Goal: Task Accomplishment & Management: Manage account settings

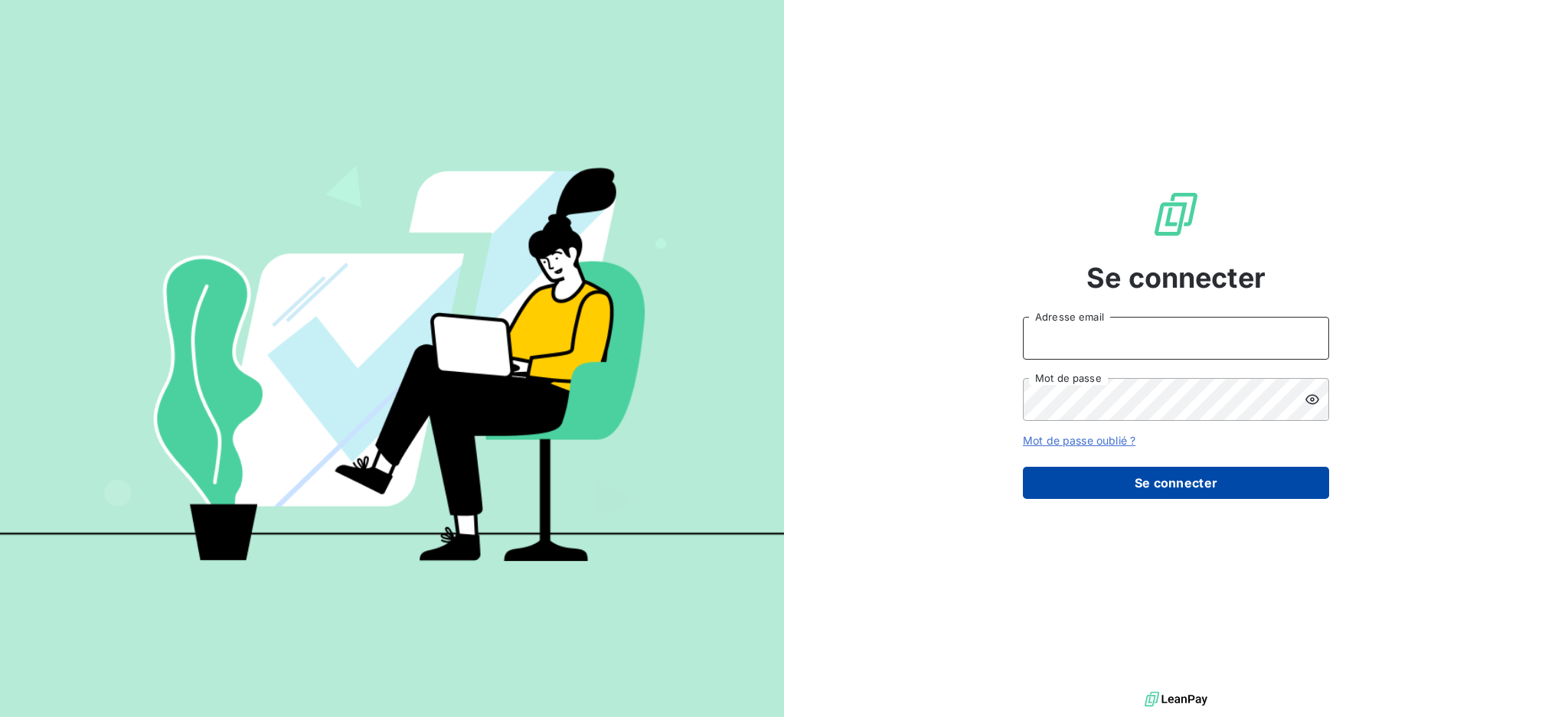
type input "[EMAIL_ADDRESS][DOMAIN_NAME]"
click at [1209, 488] on button "Se connecter" at bounding box center [1176, 483] width 306 height 32
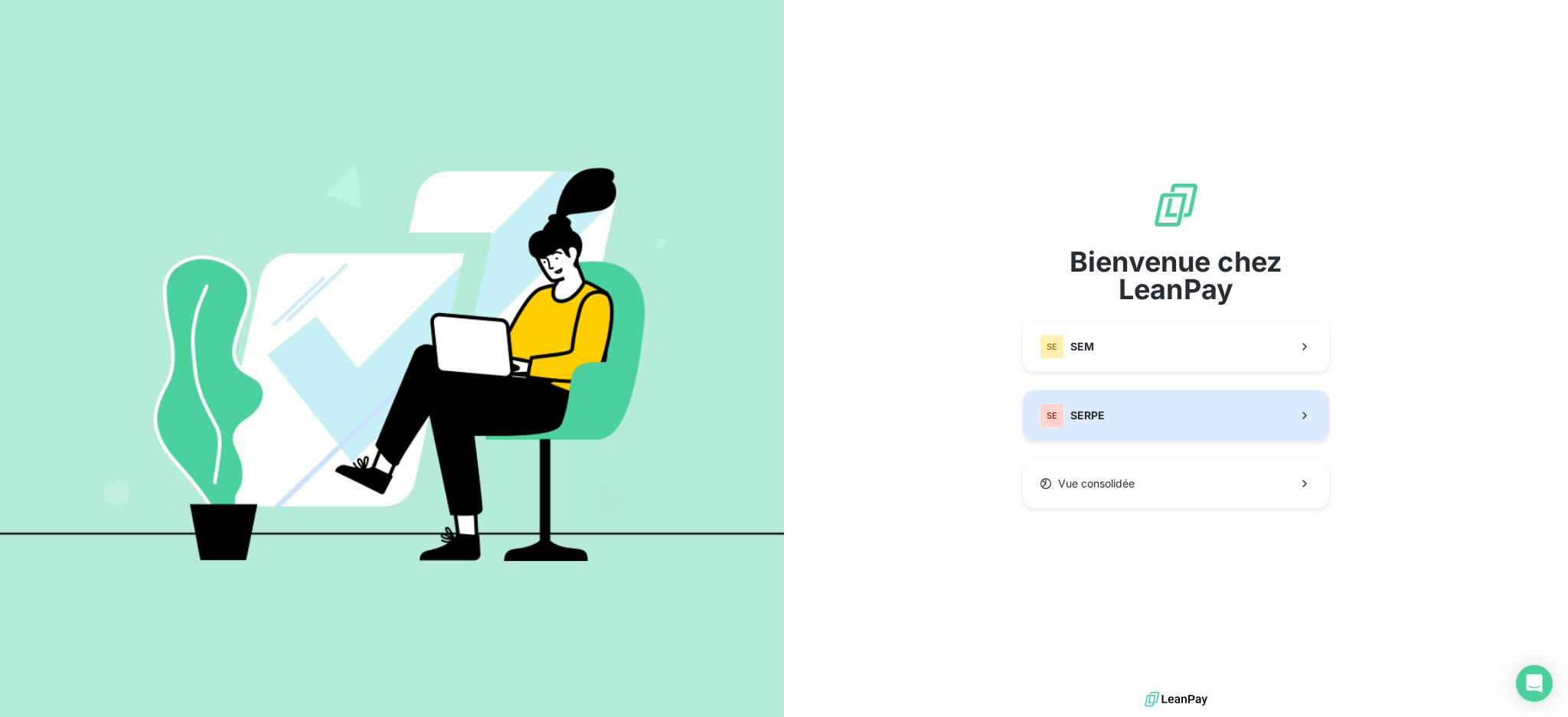
click at [1160, 415] on button "SE SERPE" at bounding box center [1176, 416] width 306 height 51
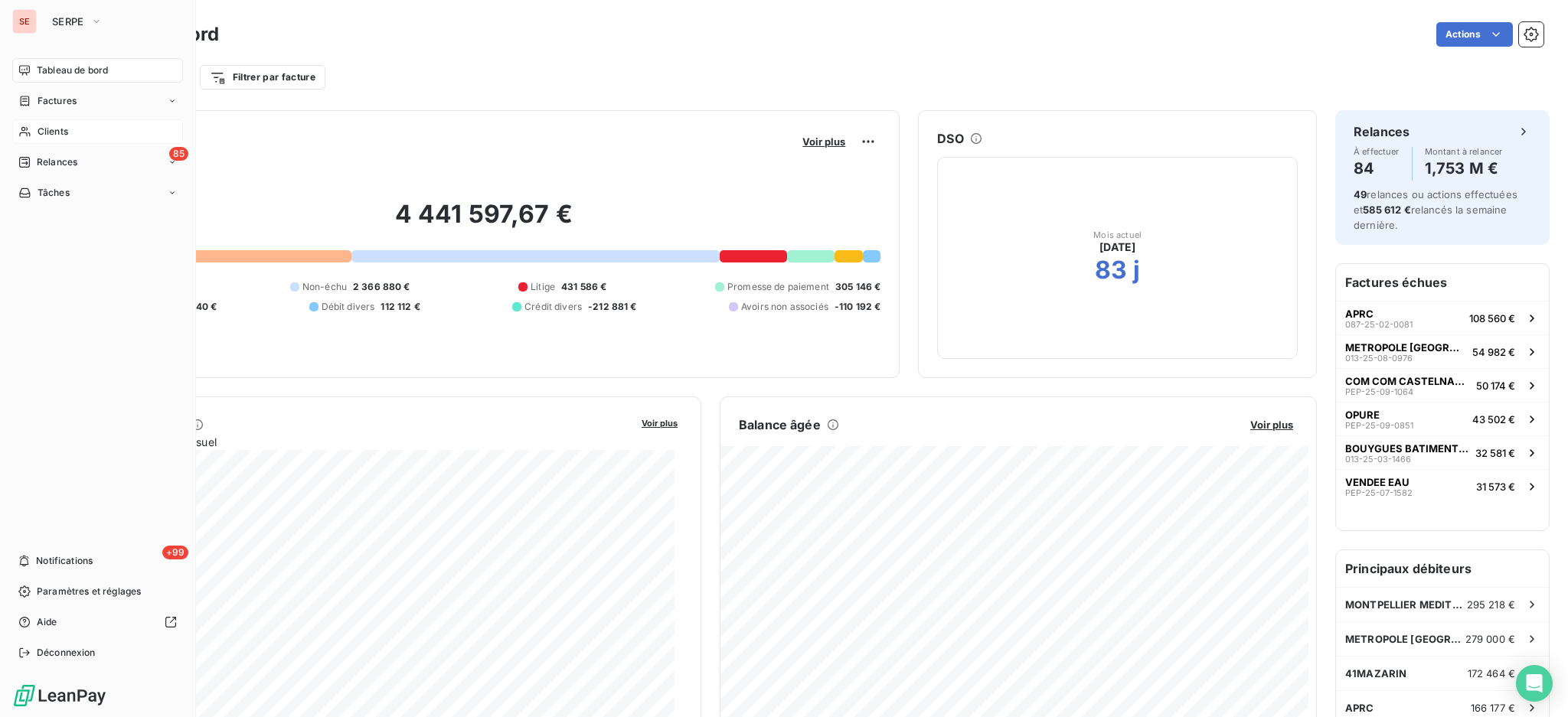
click at [65, 133] on span "Clients" at bounding box center [52, 132] width 31 height 14
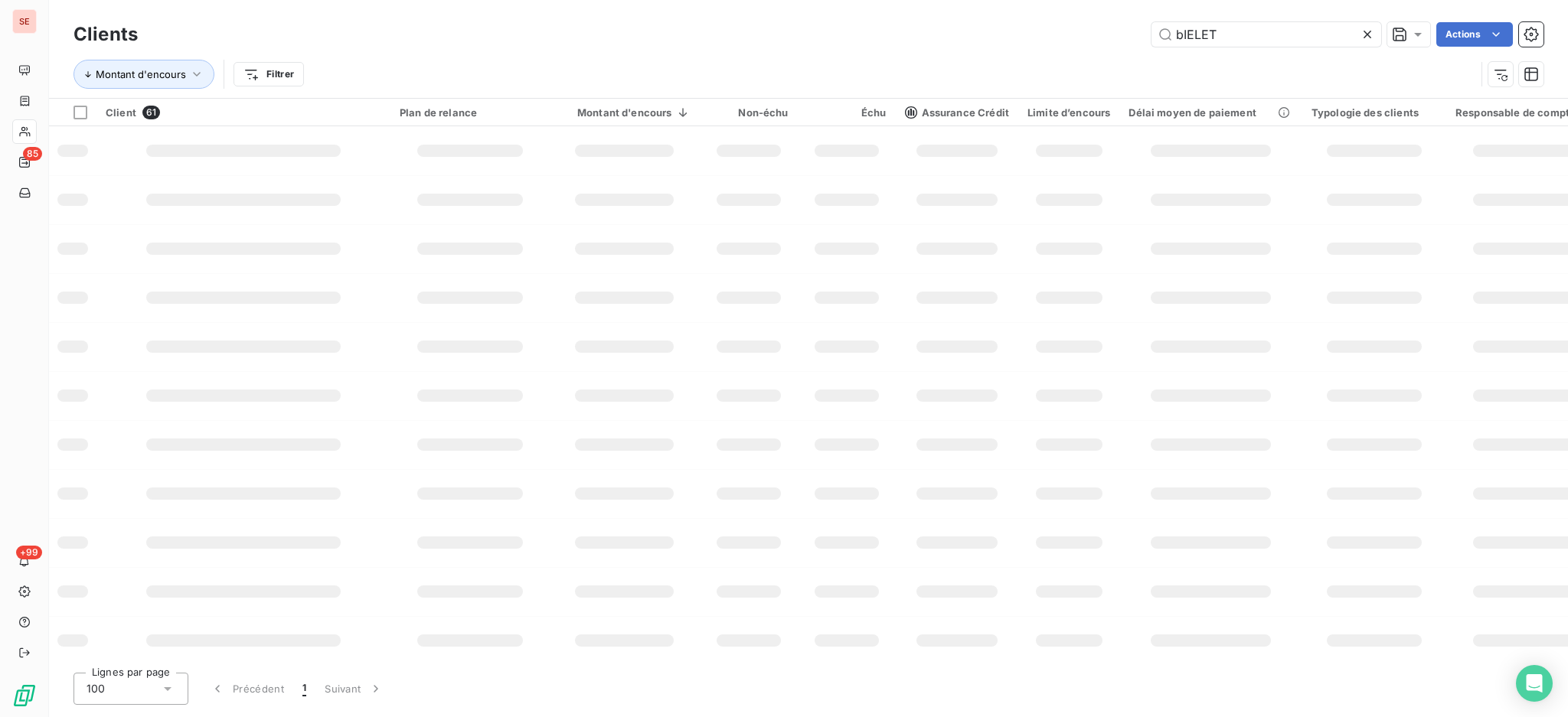
type input "bIELET"
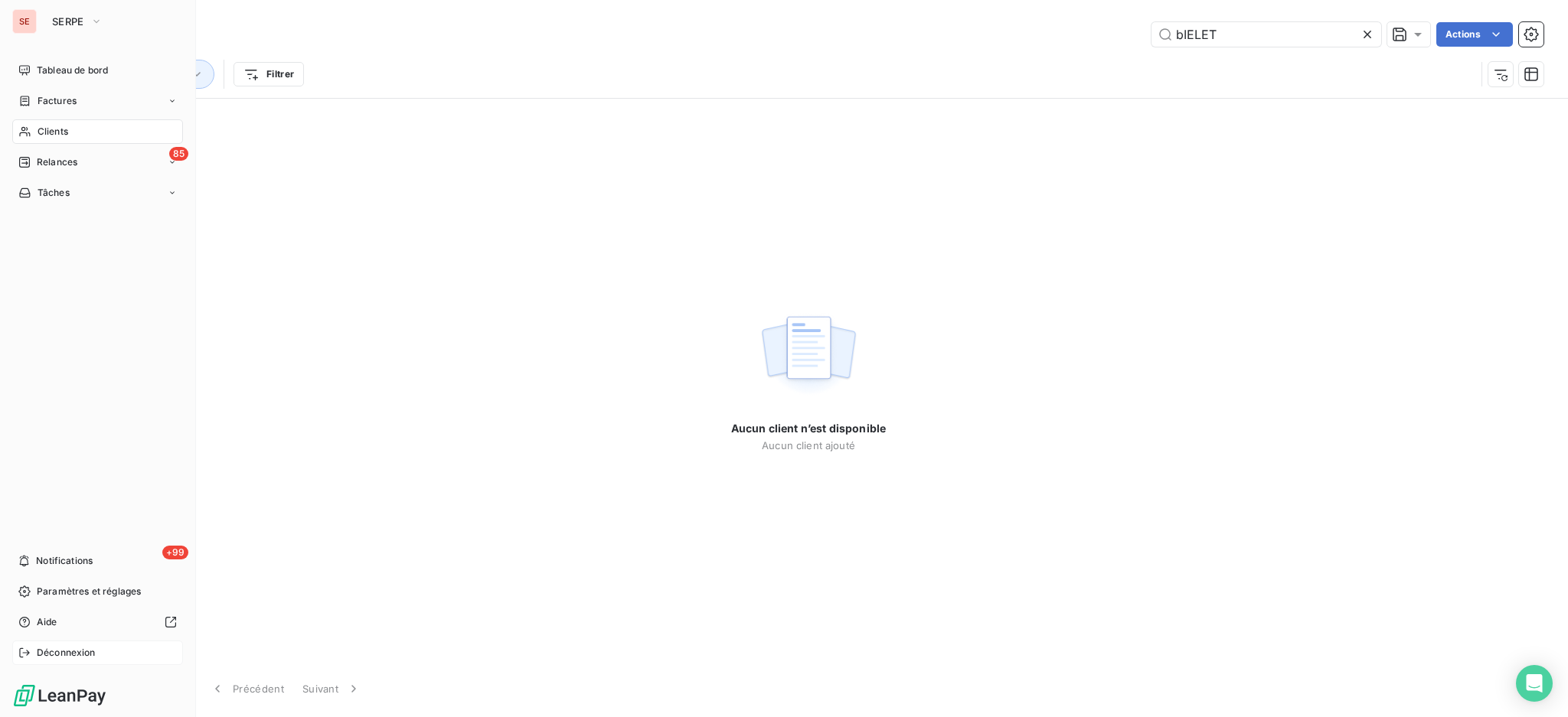
click at [64, 656] on span "Déconnexion" at bounding box center [66, 653] width 59 height 14
